Goal: Navigation & Orientation: Find specific page/section

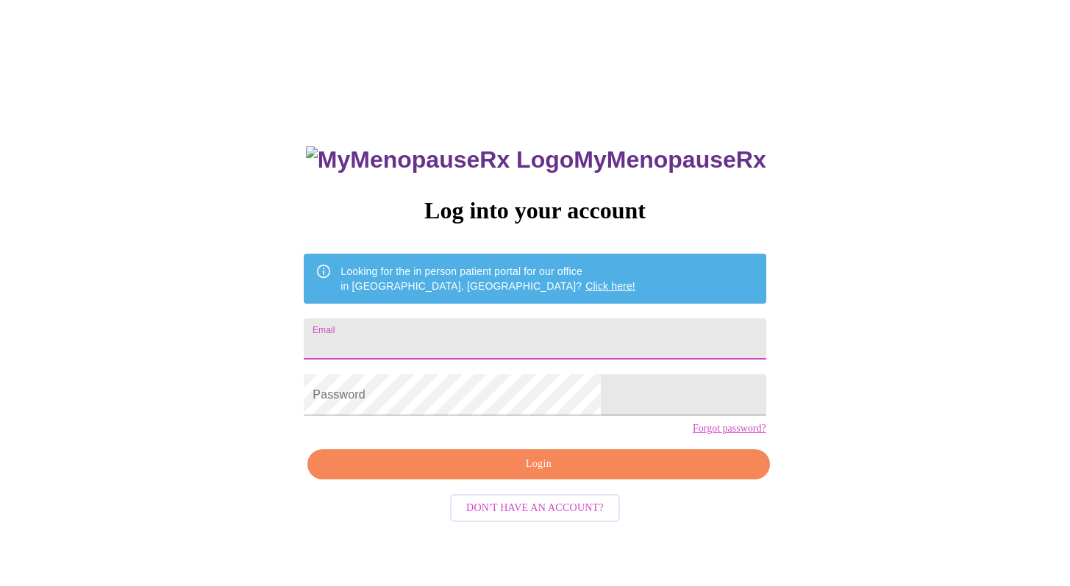
click at [585, 337] on input "Email" at bounding box center [535, 338] width 462 height 41
type input "[EMAIL_ADDRESS][DOMAIN_NAME]"
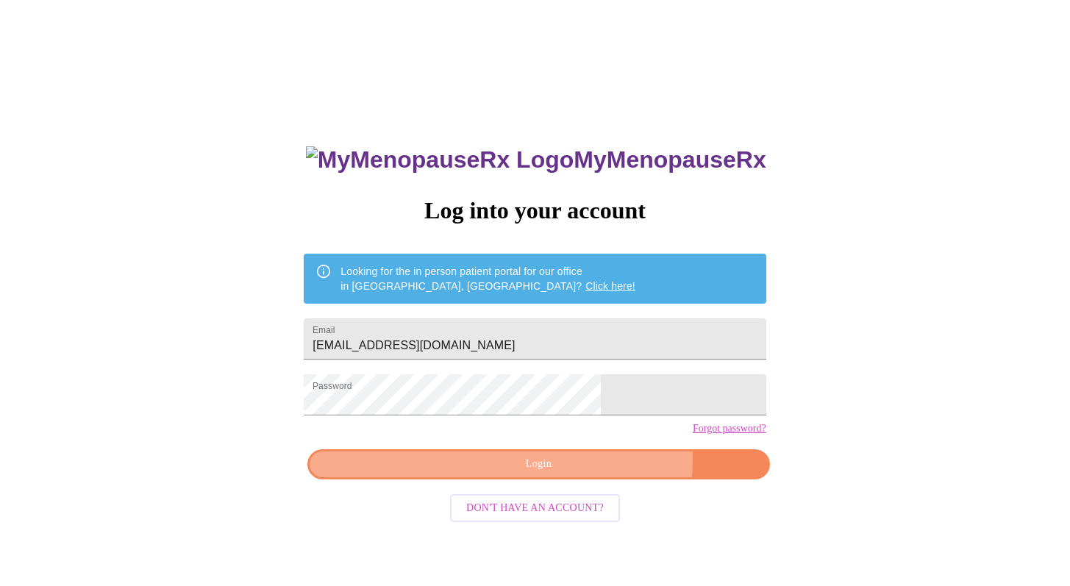
click at [582, 473] on span "Login" at bounding box center [538, 464] width 428 height 18
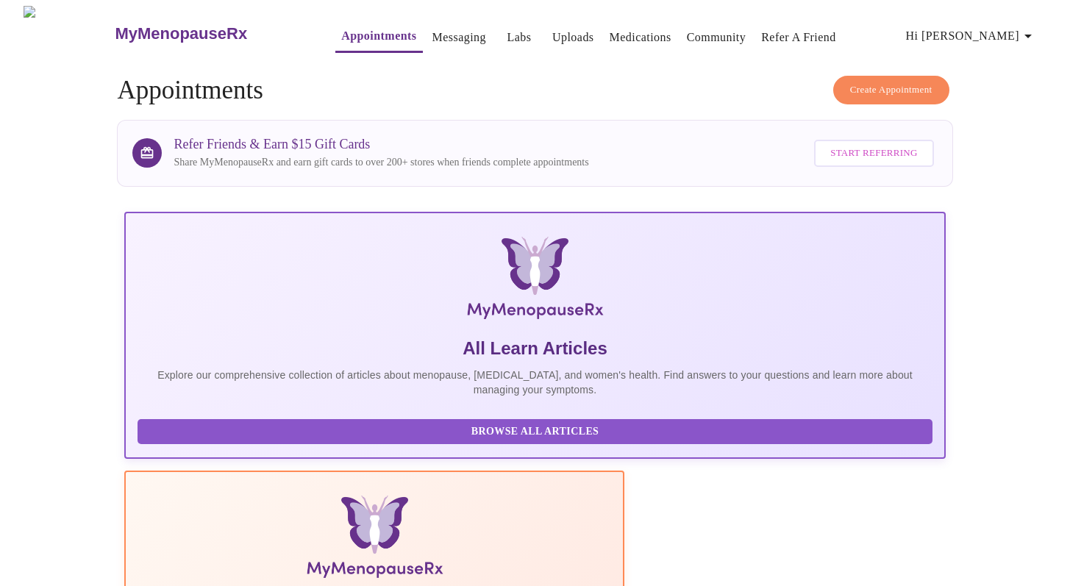
click at [1003, 29] on span "Hi [PERSON_NAME]" at bounding box center [971, 36] width 131 height 21
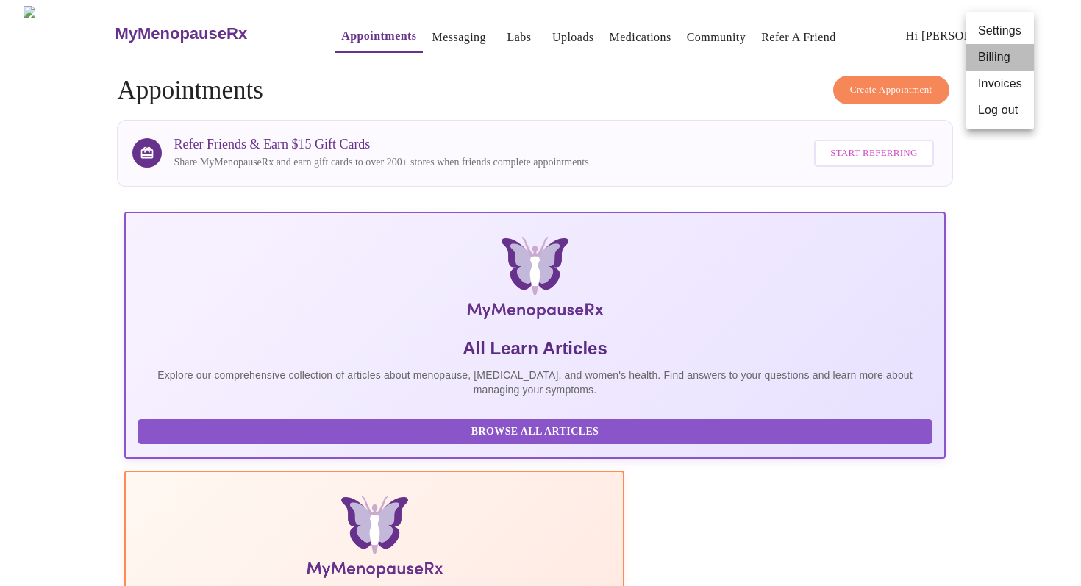
click at [987, 68] on li "Billing" at bounding box center [1000, 57] width 68 height 26
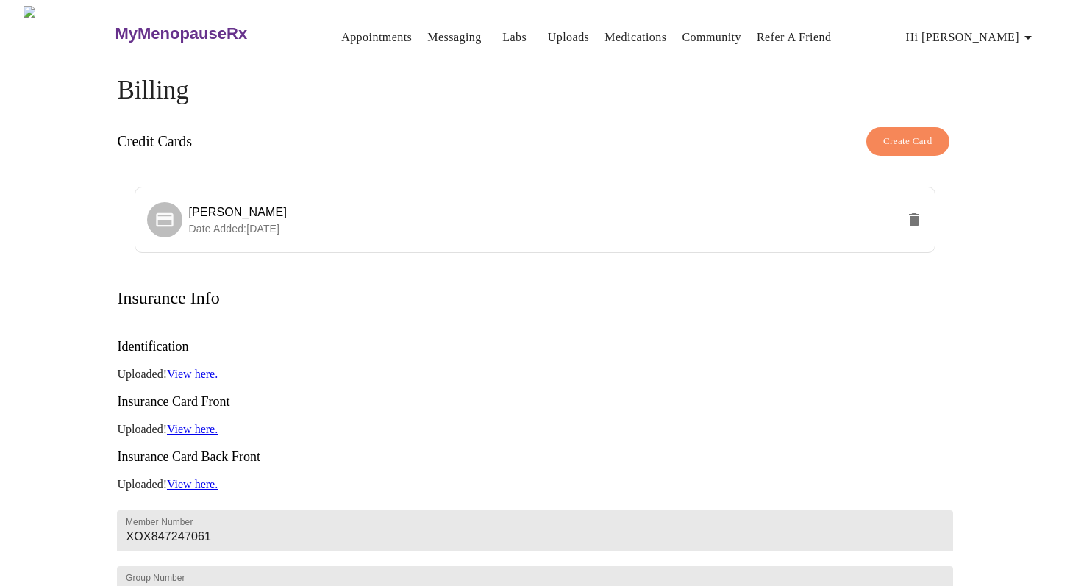
click at [350, 32] on link "Appointments" at bounding box center [376, 37] width 71 height 21
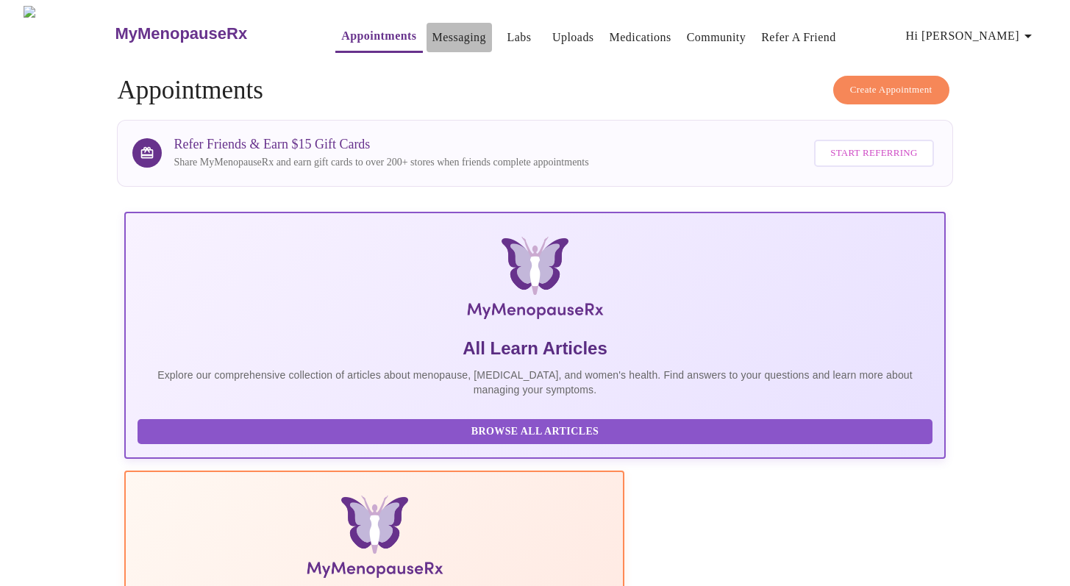
click at [432, 27] on link "Messaging" at bounding box center [459, 37] width 54 height 21
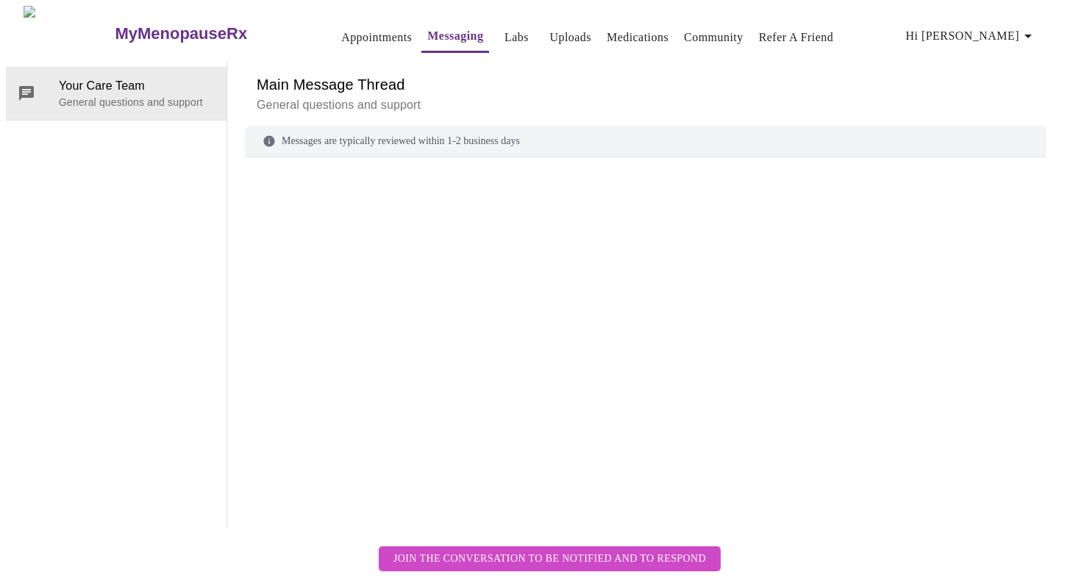
scroll to position [55, 0]
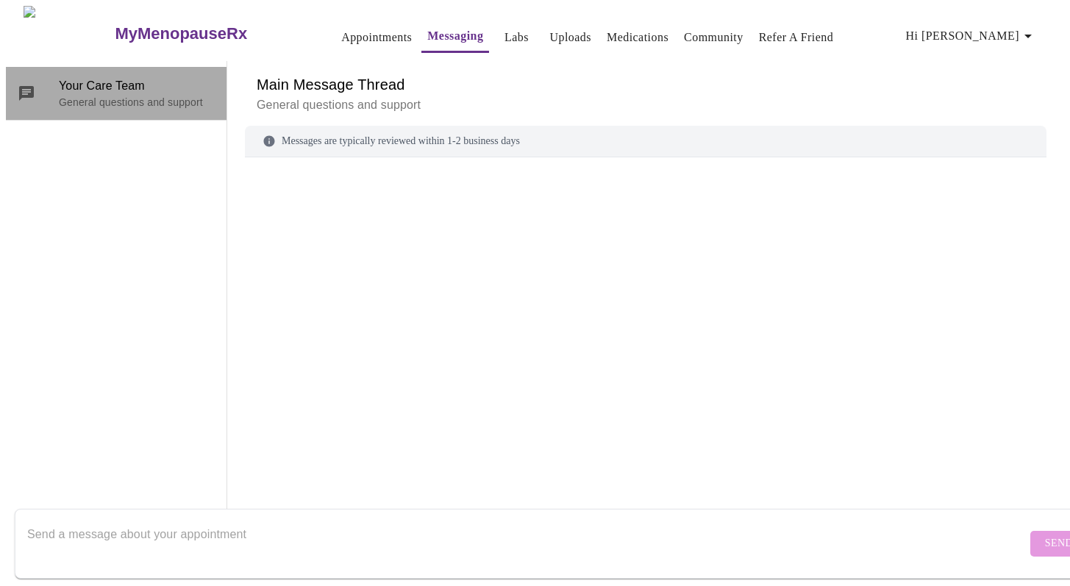
click at [97, 77] on span "Your Care Team" at bounding box center [137, 86] width 156 height 18
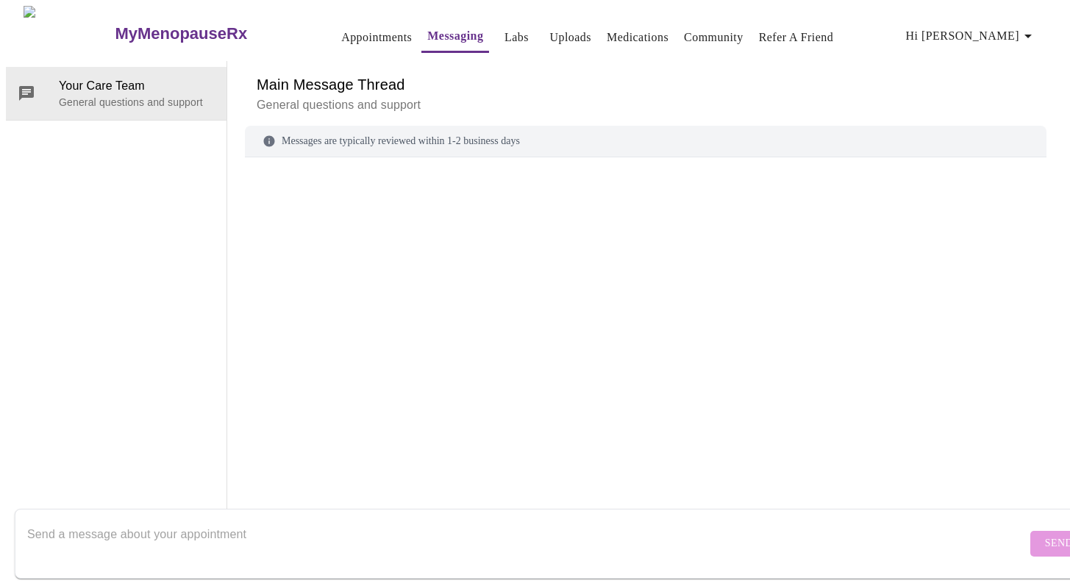
click at [321, 73] on h6 "Main Message Thread" at bounding box center [646, 85] width 778 height 24
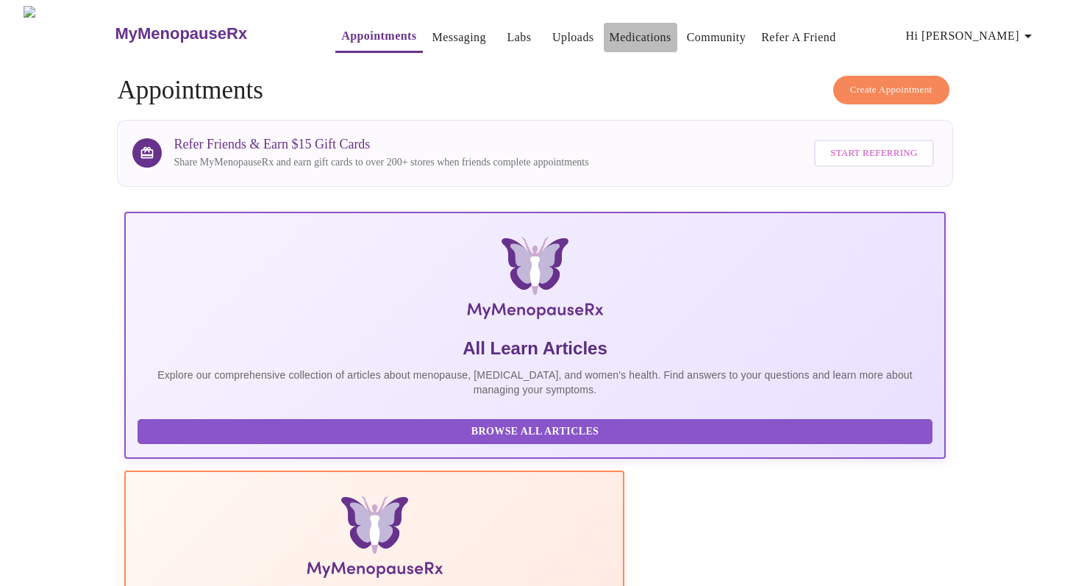
click at [610, 28] on link "Medications" at bounding box center [641, 37] width 62 height 21
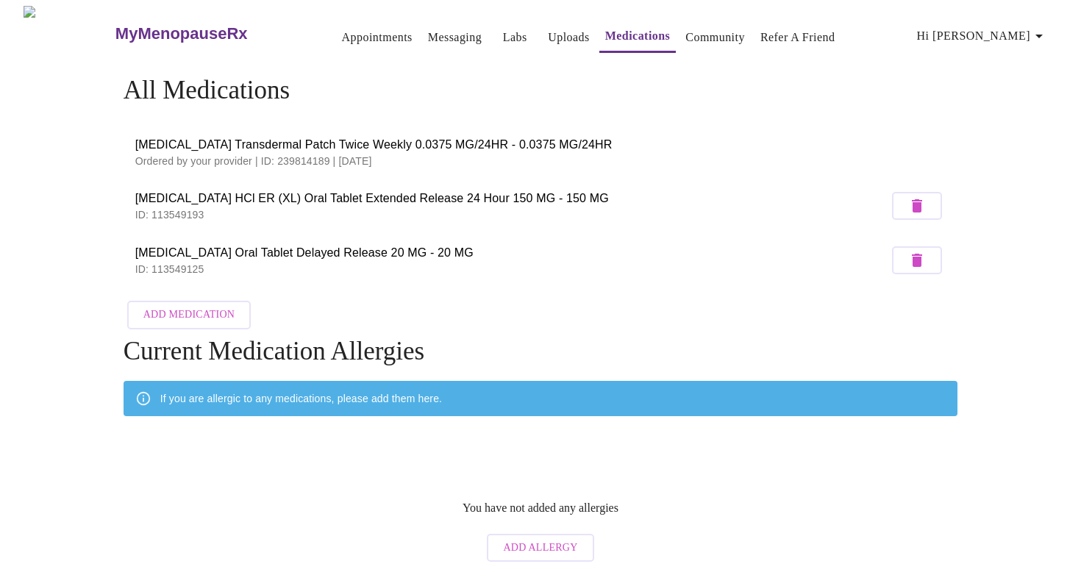
click at [175, 138] on span "[MEDICAL_DATA] Transdermal Patch Twice Weekly 0.0375 MG/24HR - 0.0375 MG/24HR" at bounding box center [540, 145] width 811 height 18
drag, startPoint x: 137, startPoint y: 138, endPoint x: 287, endPoint y: 132, distance: 149.4
click at [287, 136] on span "[MEDICAL_DATA] Transdermal Patch Twice Weekly 0.0375 MG/24HR - 0.0375 MG/24HR" at bounding box center [540, 145] width 811 height 18
copy span "[MEDICAL_DATA] Transdermal Patch"
